Goal: Task Accomplishment & Management: Use online tool/utility

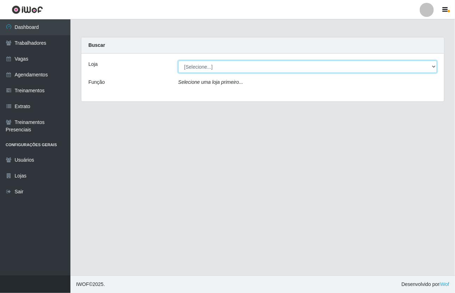
click at [213, 71] on select "[Selecione...] [GEOGRAPHIC_DATA]" at bounding box center [307, 67] width 259 height 12
select select "65"
click at [178, 61] on select "[Selecione...] [GEOGRAPHIC_DATA]" at bounding box center [307, 67] width 259 height 12
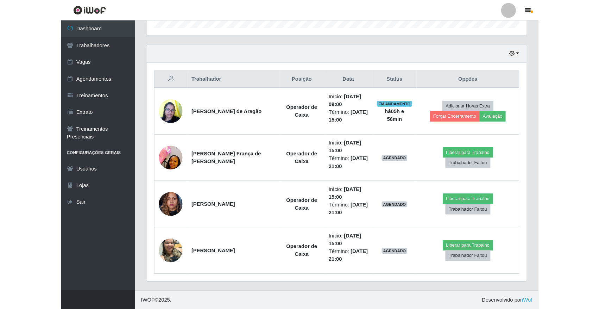
scroll to position [146, 507]
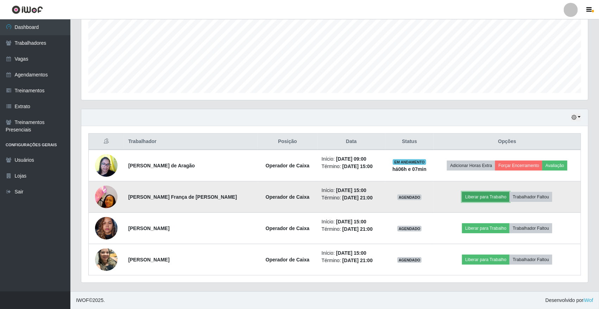
click at [455, 195] on button "Liberar para Trabalho" at bounding box center [486, 197] width 48 height 10
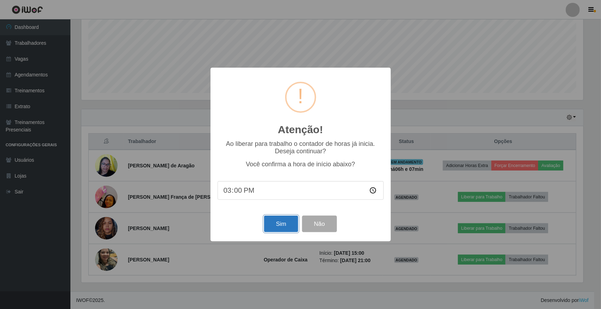
click at [285, 222] on button "Sim" at bounding box center [281, 223] width 34 height 17
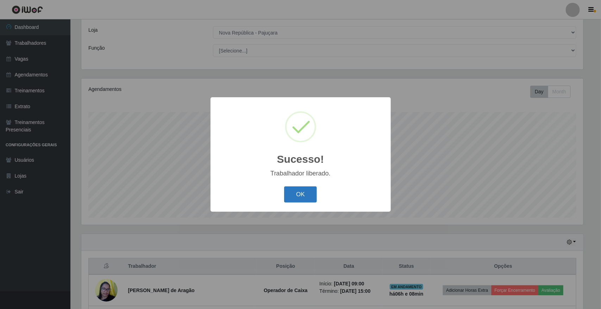
click at [293, 196] on button "OK" at bounding box center [300, 194] width 33 height 17
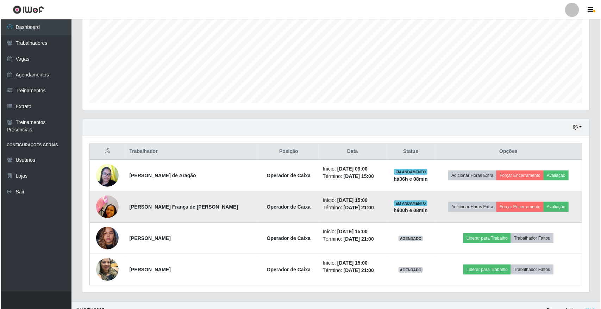
scroll to position [160, 0]
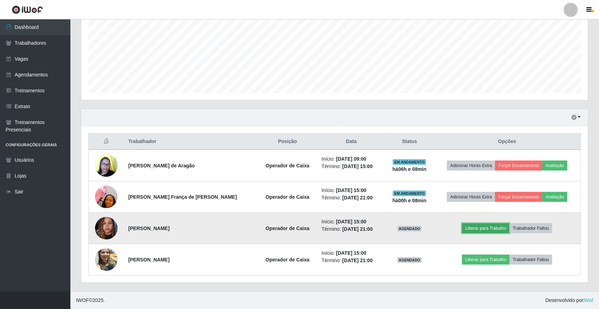
click at [455, 229] on button "Liberar para Trabalho" at bounding box center [486, 228] width 48 height 10
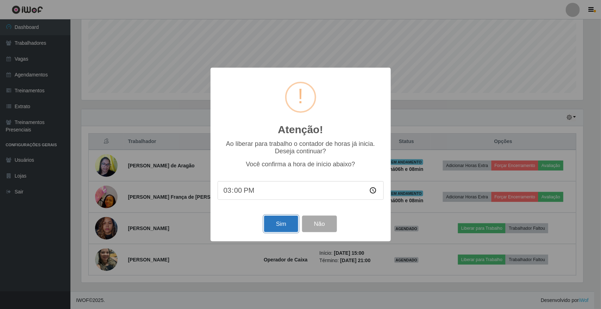
click at [282, 224] on button "Sim" at bounding box center [281, 223] width 34 height 17
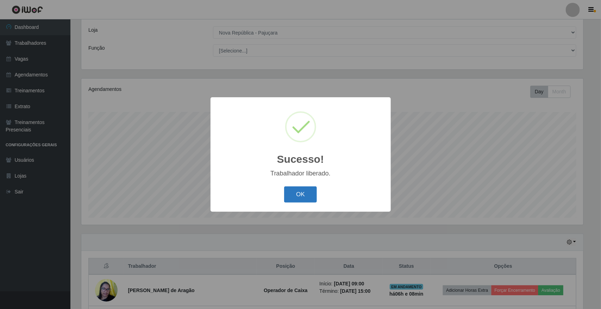
click at [298, 193] on button "OK" at bounding box center [300, 194] width 33 height 17
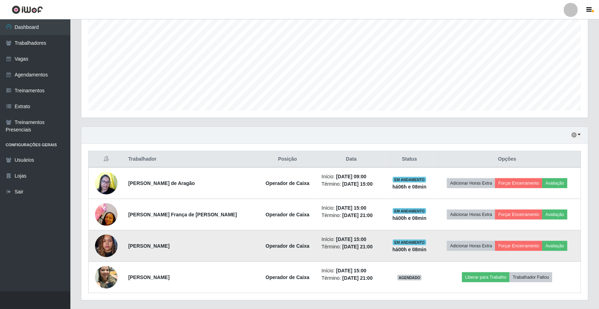
scroll to position [160, 0]
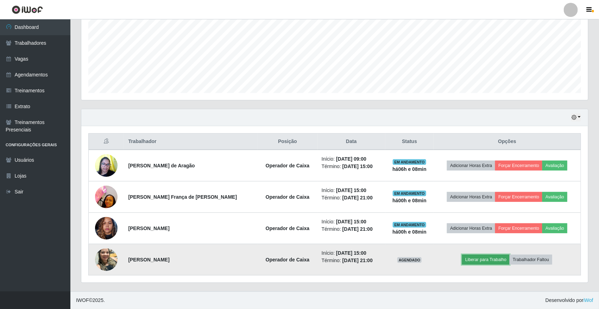
click at [455, 260] on button "Liberar para Trabalho" at bounding box center [486, 260] width 48 height 10
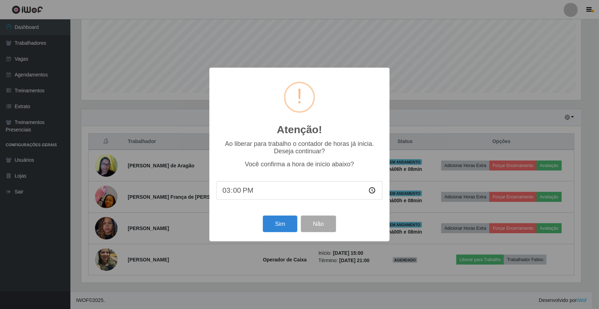
scroll to position [146, 502]
click at [272, 225] on button "Sim" at bounding box center [281, 223] width 34 height 17
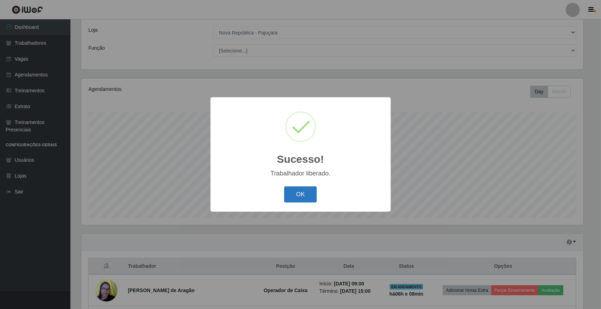
click at [293, 191] on button "OK" at bounding box center [300, 194] width 33 height 17
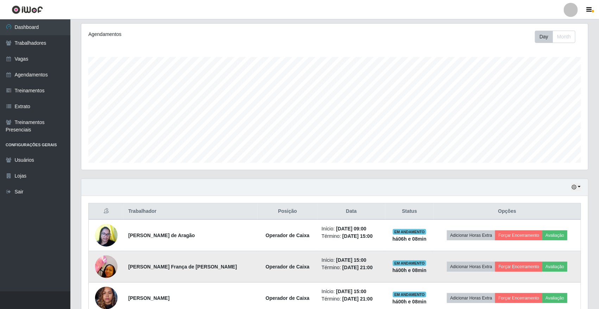
scroll to position [160, 0]
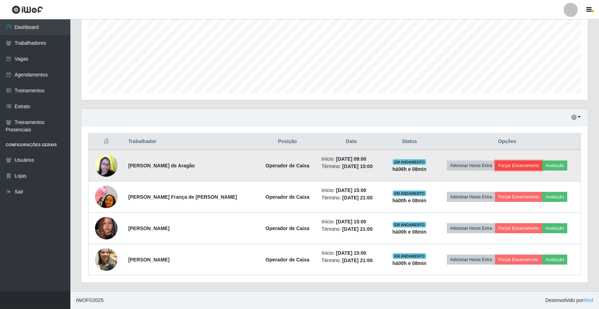
click at [455, 165] on button "Forçar Encerramento" at bounding box center [518, 166] width 47 height 10
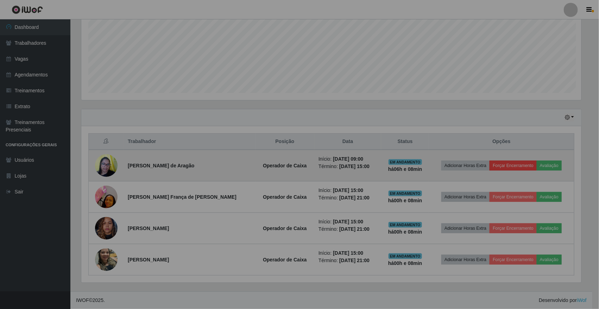
scroll to position [0, 0]
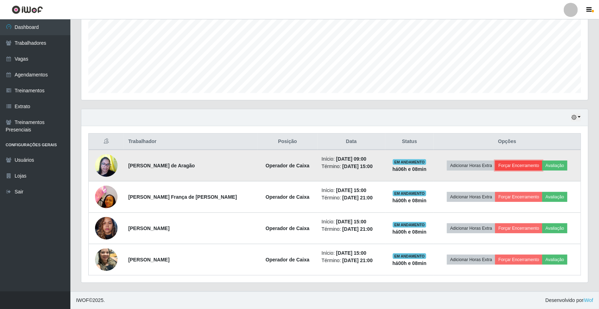
click at [455, 168] on button "Forçar Encerramento" at bounding box center [518, 166] width 47 height 10
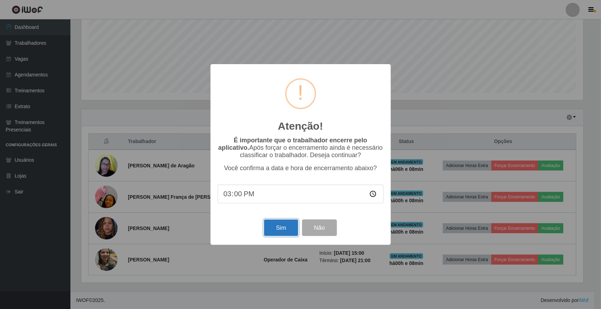
click at [277, 228] on button "Sim" at bounding box center [281, 227] width 34 height 17
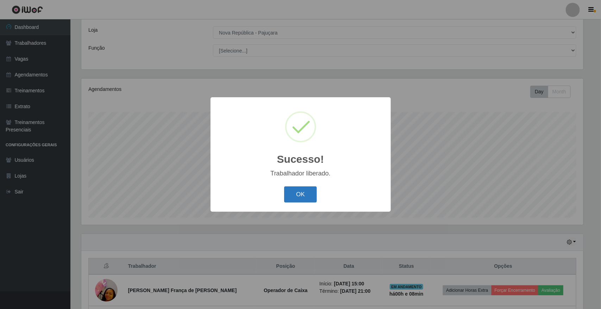
click at [305, 201] on button "OK" at bounding box center [300, 194] width 33 height 17
